Goal: Find specific page/section

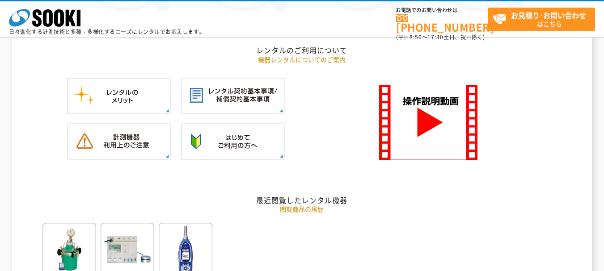
scroll to position [1163, 0]
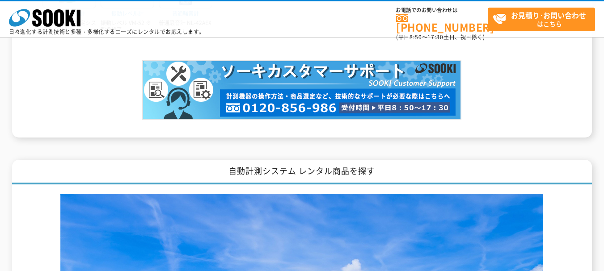
drag, startPoint x: 76, startPoint y: 182, endPoint x: 84, endPoint y: 181, distance: 7.2
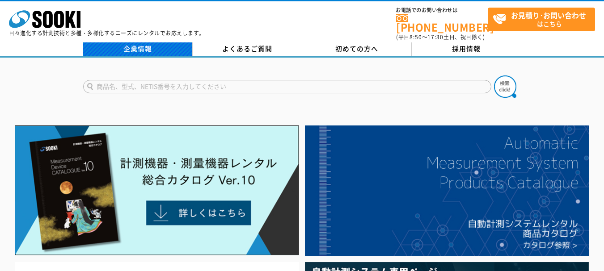
click at [131, 42] on link "企業情報" at bounding box center [138, 48] width 110 height 13
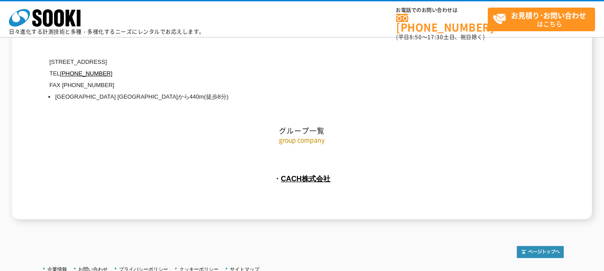
scroll to position [4110, 0]
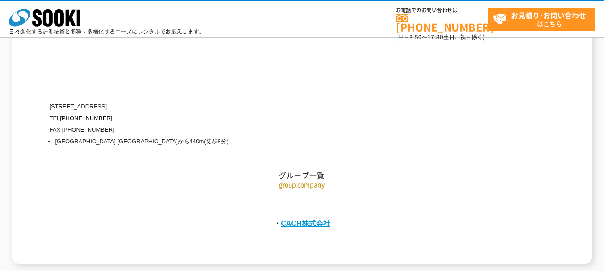
click at [307, 220] on link "CACH株式会社" at bounding box center [306, 224] width 50 height 8
